Goal: Transaction & Acquisition: Download file/media

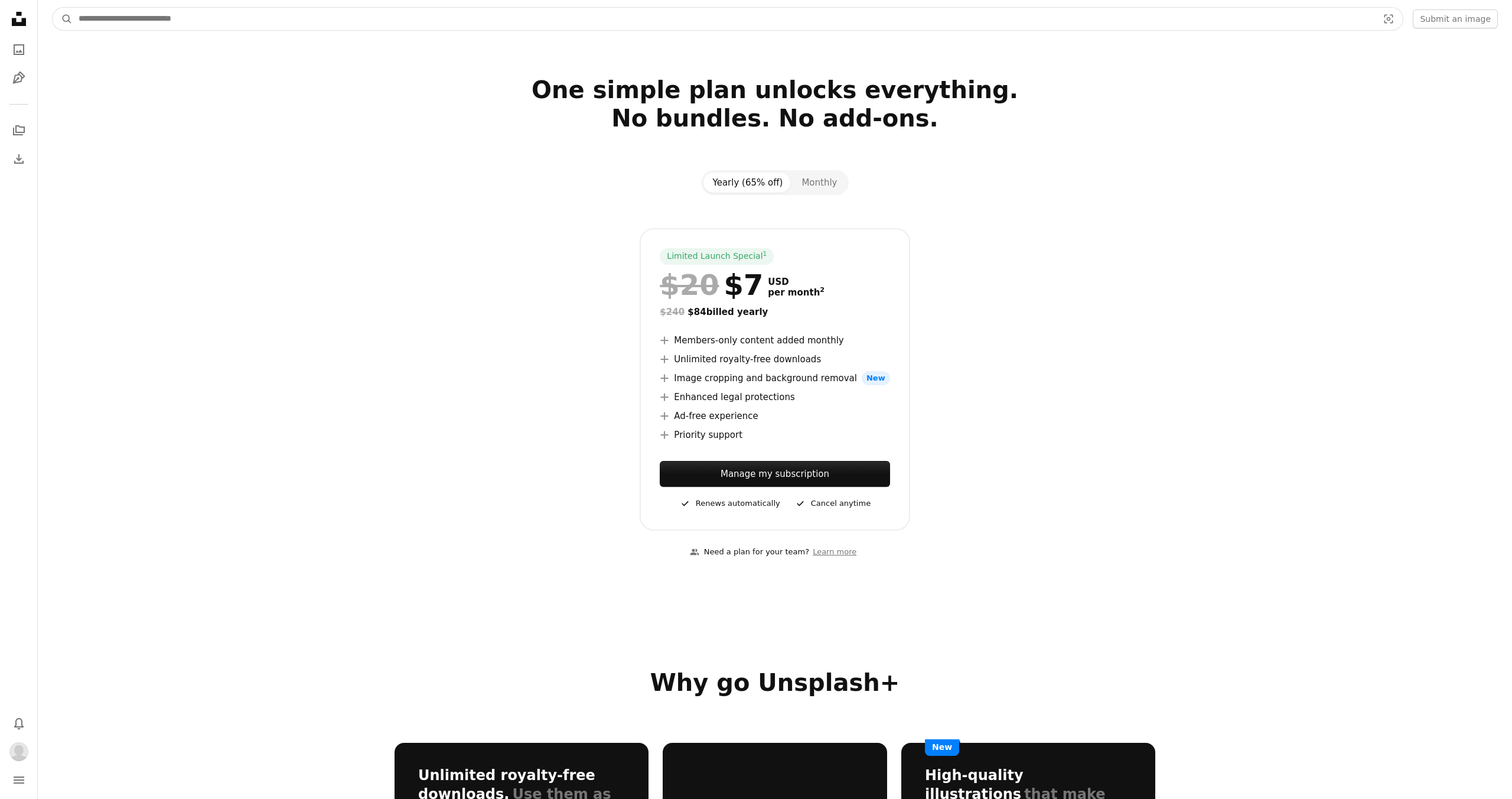
click at [481, 23] on input "Find visuals sitewide" at bounding box center [724, 19] width 1302 height 23
type input "********"
click at [53, 8] on button "A magnifying glass" at bounding box center [62, 19] width 20 height 23
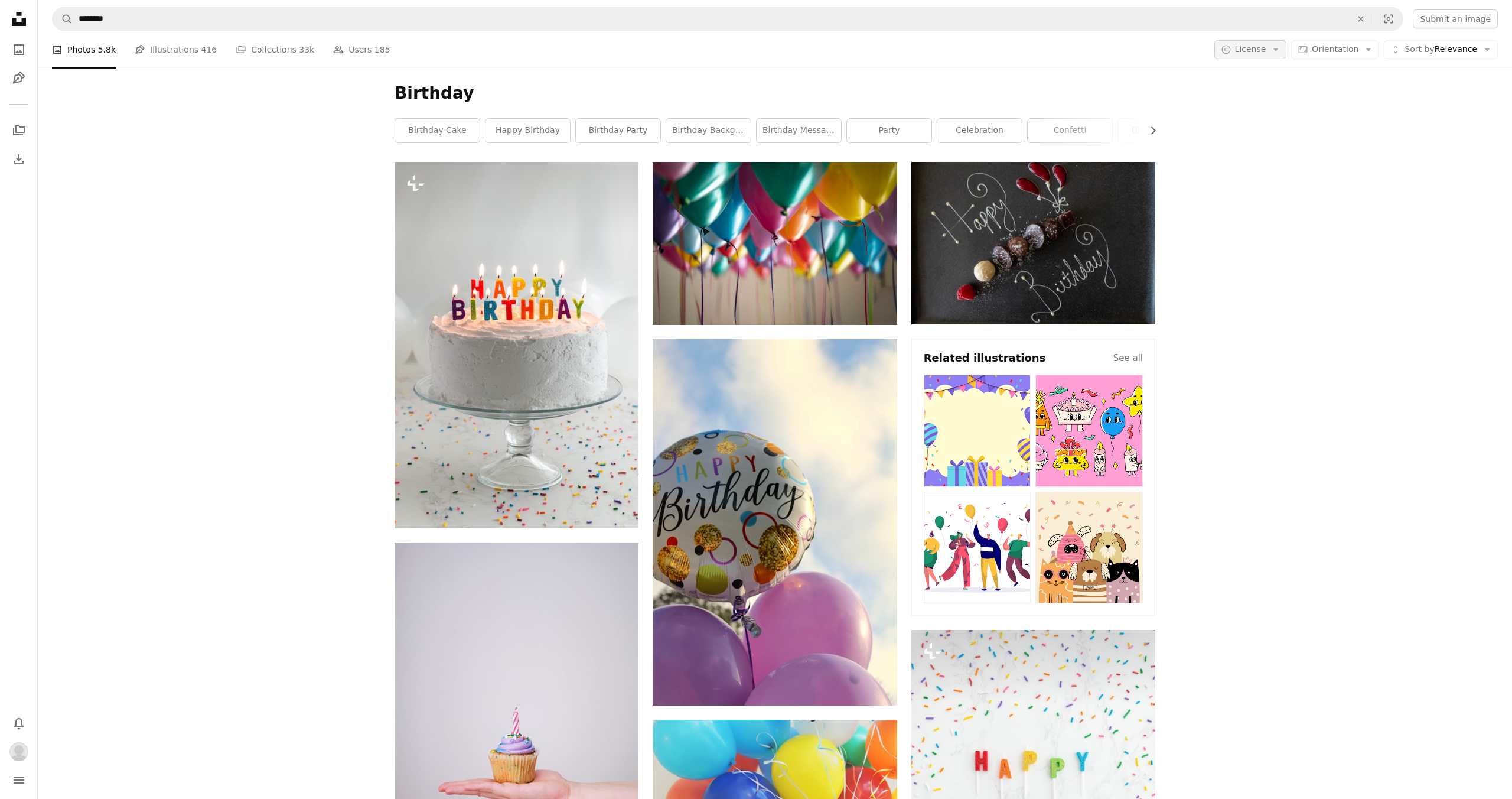
click at [1281, 45] on button "A copyright icon © License Arrow down" at bounding box center [1250, 49] width 73 height 19
click at [1253, 119] on span "Unsplash+" at bounding box center [1281, 122] width 72 height 12
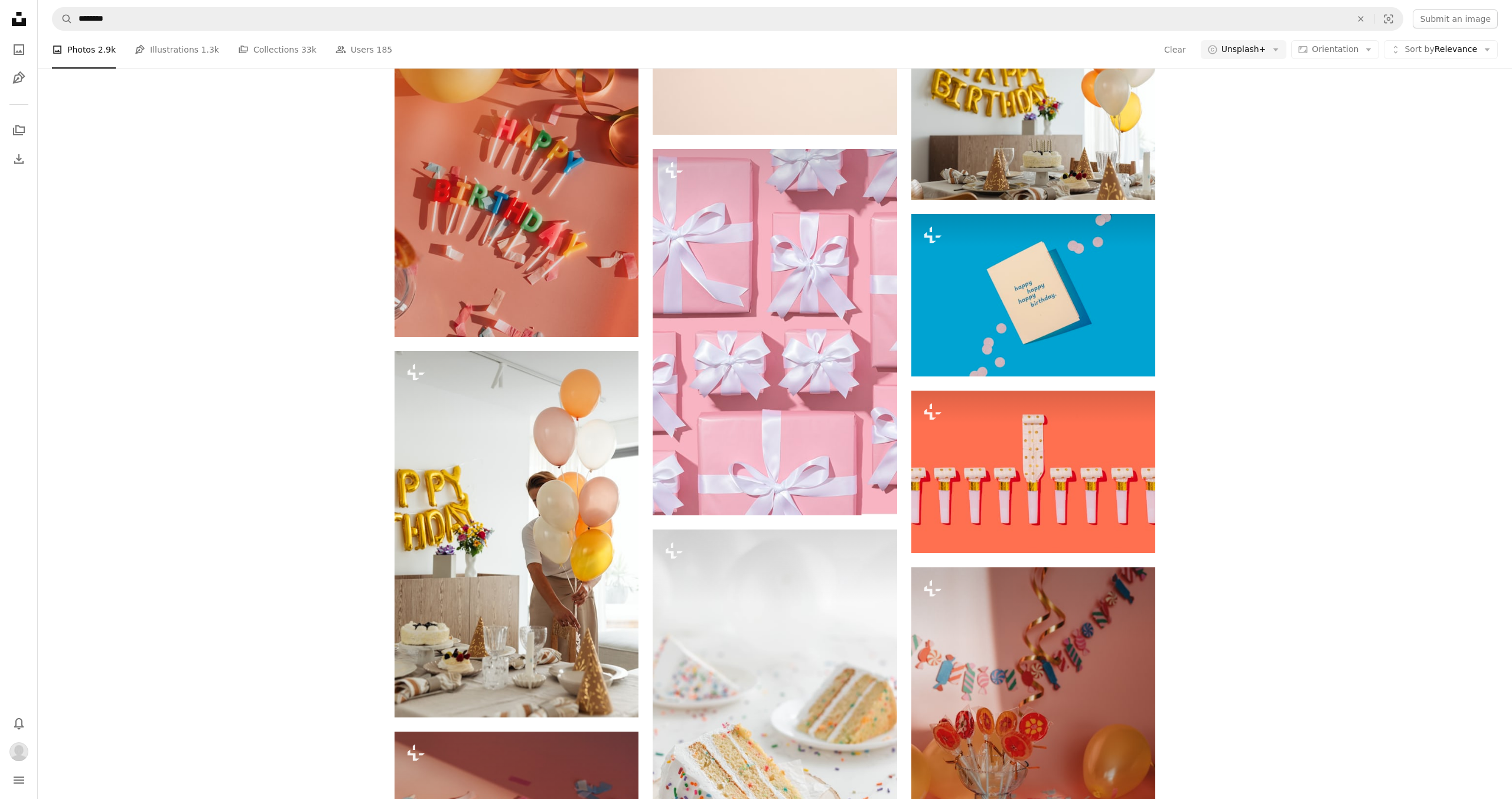
scroll to position [2022, 0]
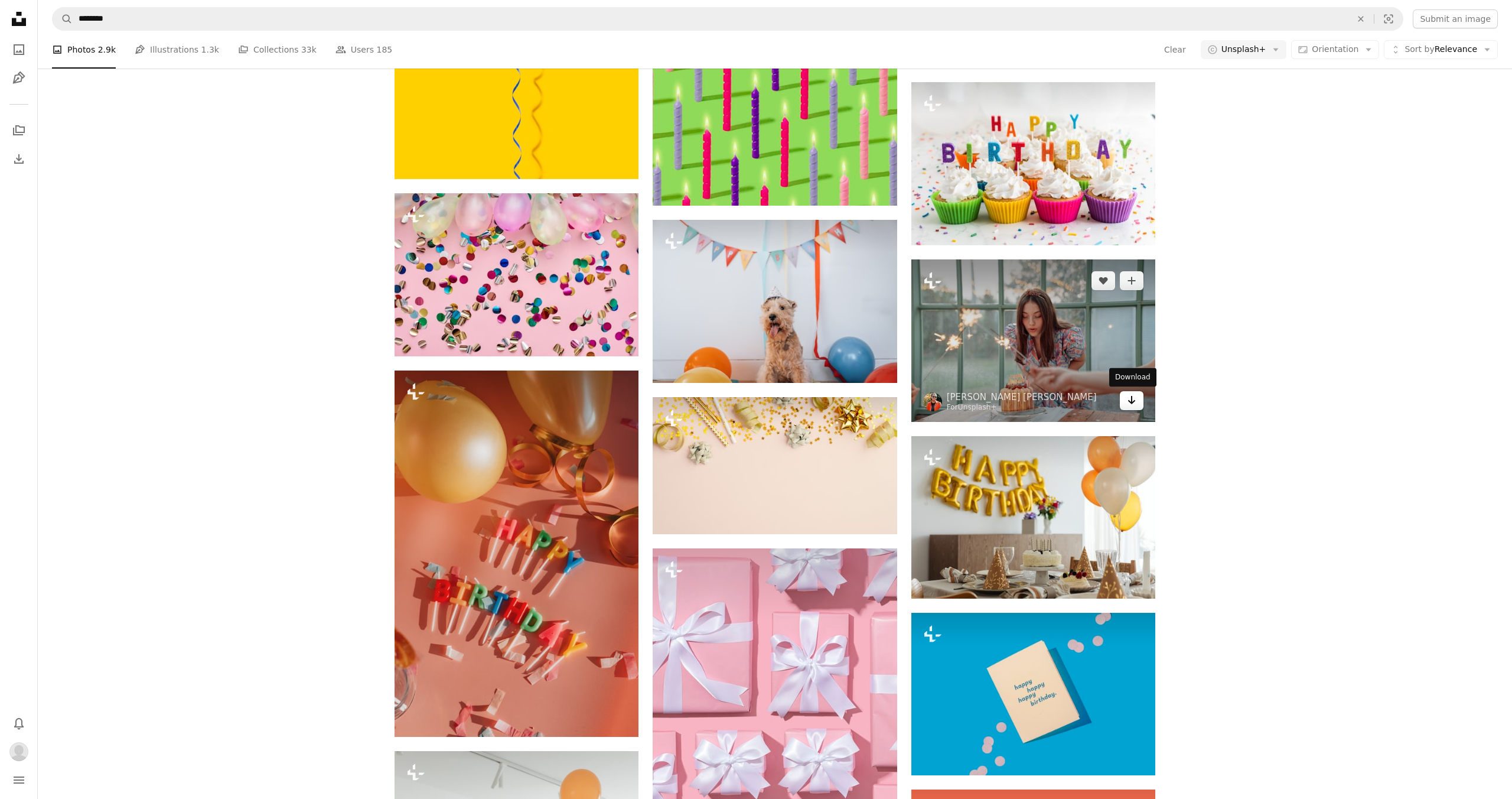
click at [1134, 402] on icon "Arrow pointing down" at bounding box center [1132, 400] width 10 height 14
